Goal: Find specific page/section: Find specific page/section

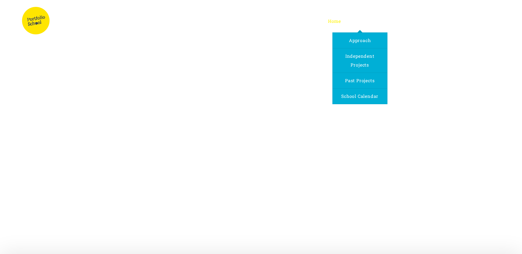
click at [361, 21] on span "Program" at bounding box center [360, 21] width 20 height 6
click at [370, 41] on span "Approach" at bounding box center [360, 40] width 22 height 6
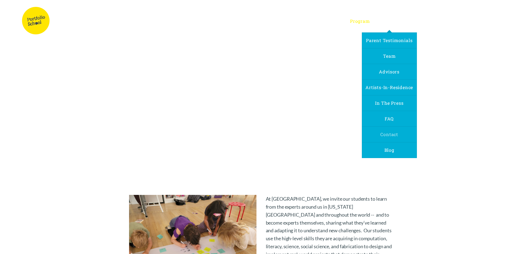
click at [395, 133] on span "Contact" at bounding box center [389, 134] width 18 height 6
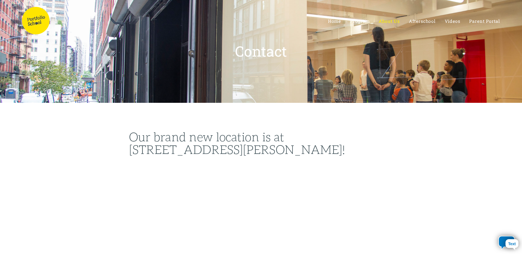
select select "US"
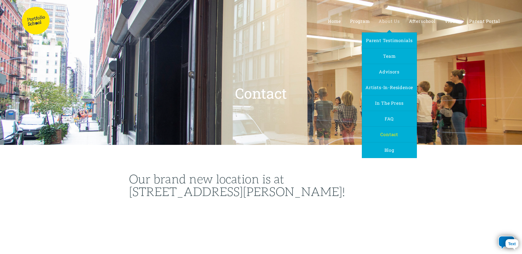
click at [396, 19] on span "About Us" at bounding box center [389, 21] width 21 height 6
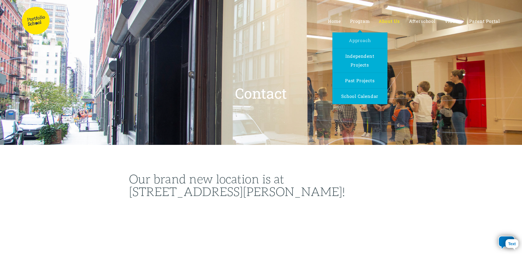
click at [357, 43] on link "Approach" at bounding box center [359, 40] width 28 height 15
